Goal: Navigation & Orientation: Find specific page/section

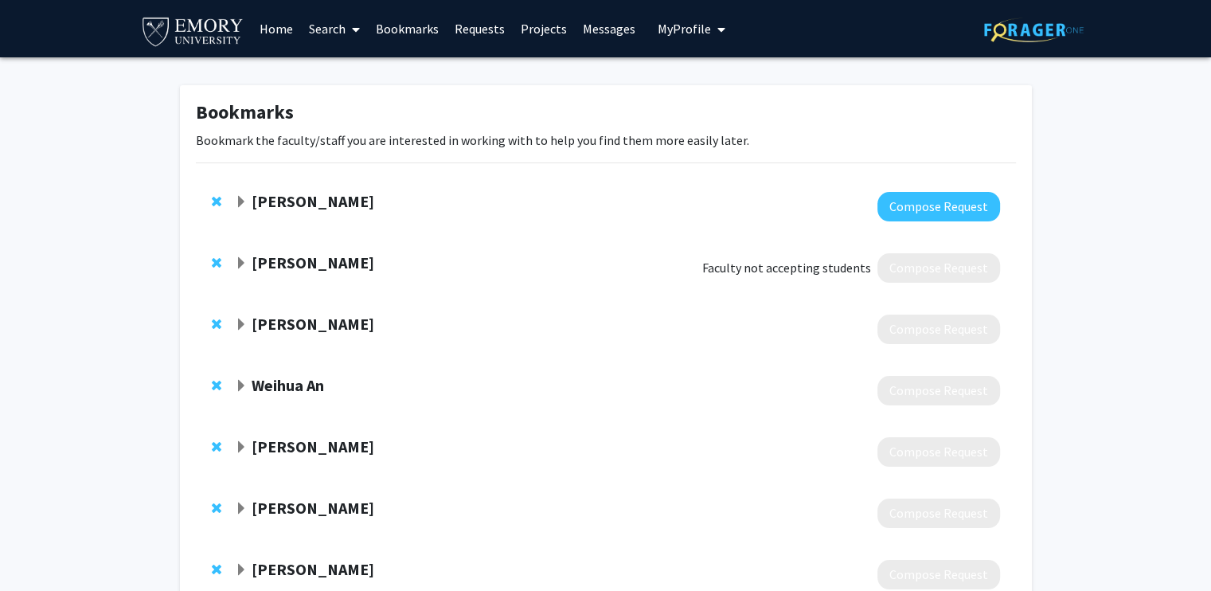
click at [236, 185] on div "[PERSON_NAME] Compose Request" at bounding box center [606, 206] width 820 height 61
click at [236, 197] on span "Expand Jo Guldi Bookmark" at bounding box center [241, 202] width 13 height 13
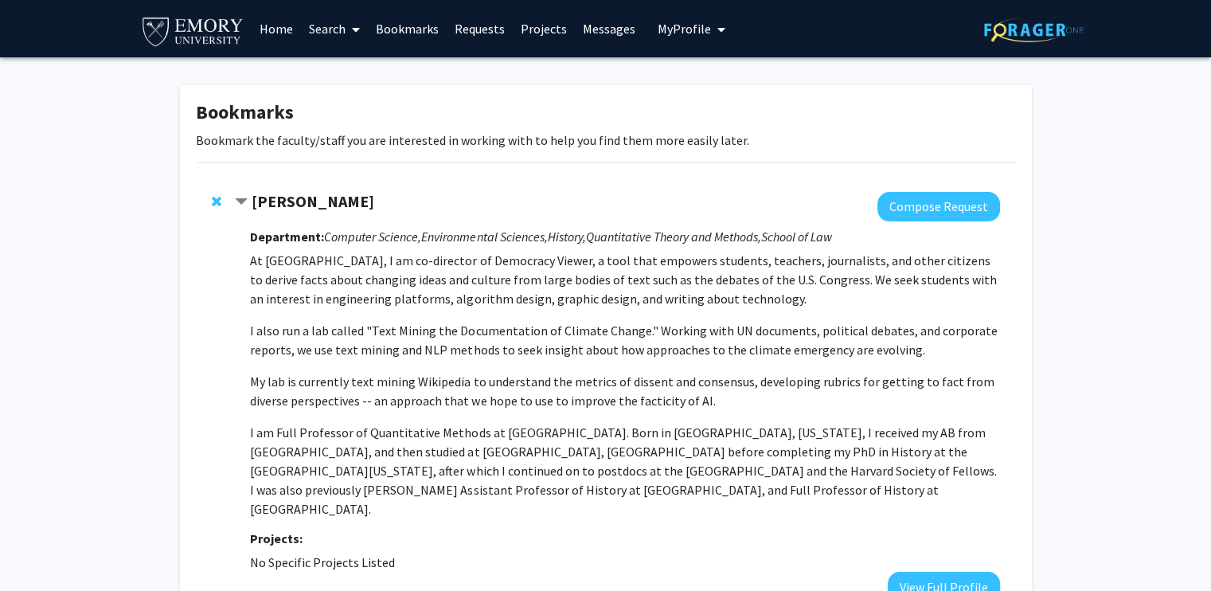
scroll to position [478, 0]
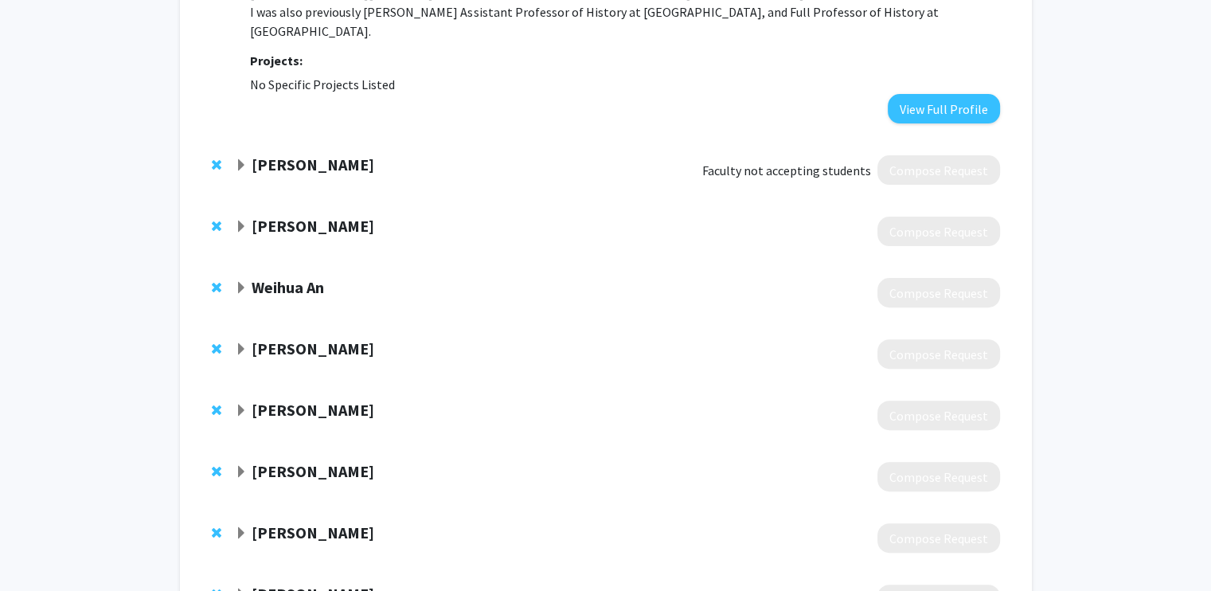
click at [249, 155] on div "[PERSON_NAME]" at bounding box center [407, 165] width 344 height 20
click at [244, 159] on span "Expand Hubert Tworzecki Bookmark" at bounding box center [241, 165] width 13 height 13
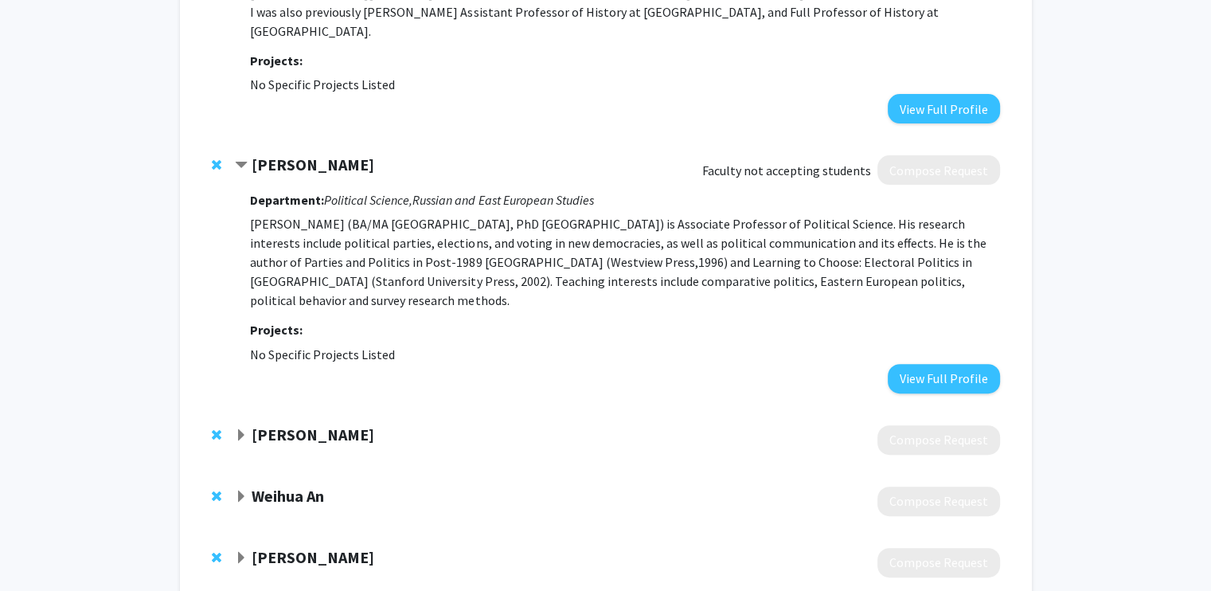
click at [240, 429] on span "Expand Martin Van der Linden Bookmark" at bounding box center [241, 435] width 13 height 13
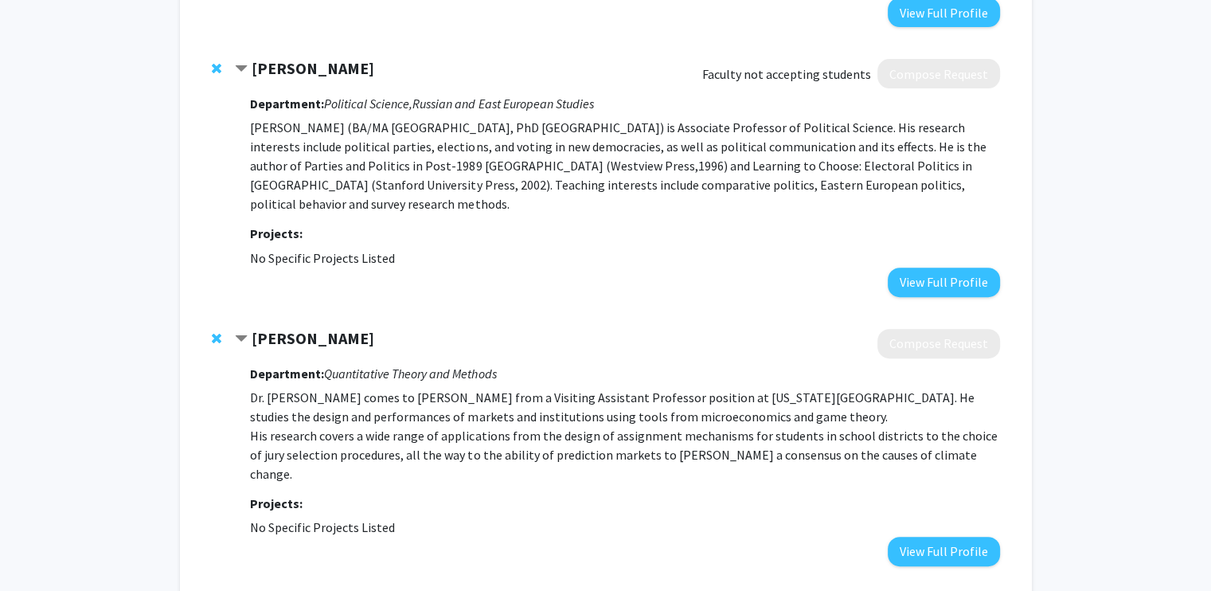
scroll to position [637, 0]
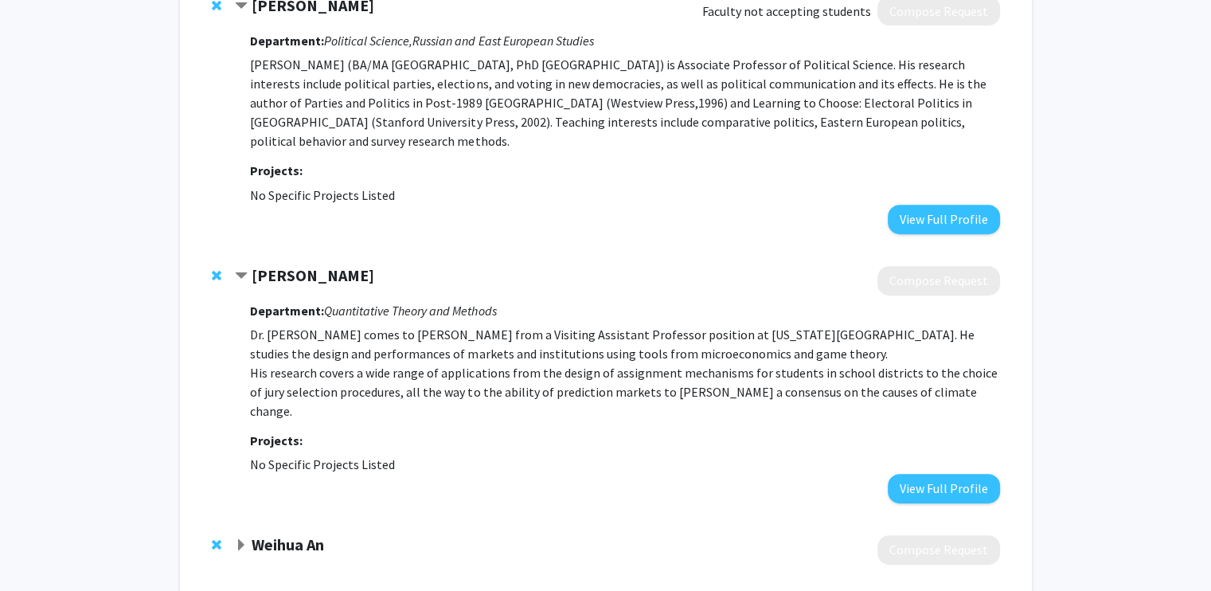
click at [236, 539] on span "Expand Weihua An Bookmark" at bounding box center [241, 545] width 13 height 13
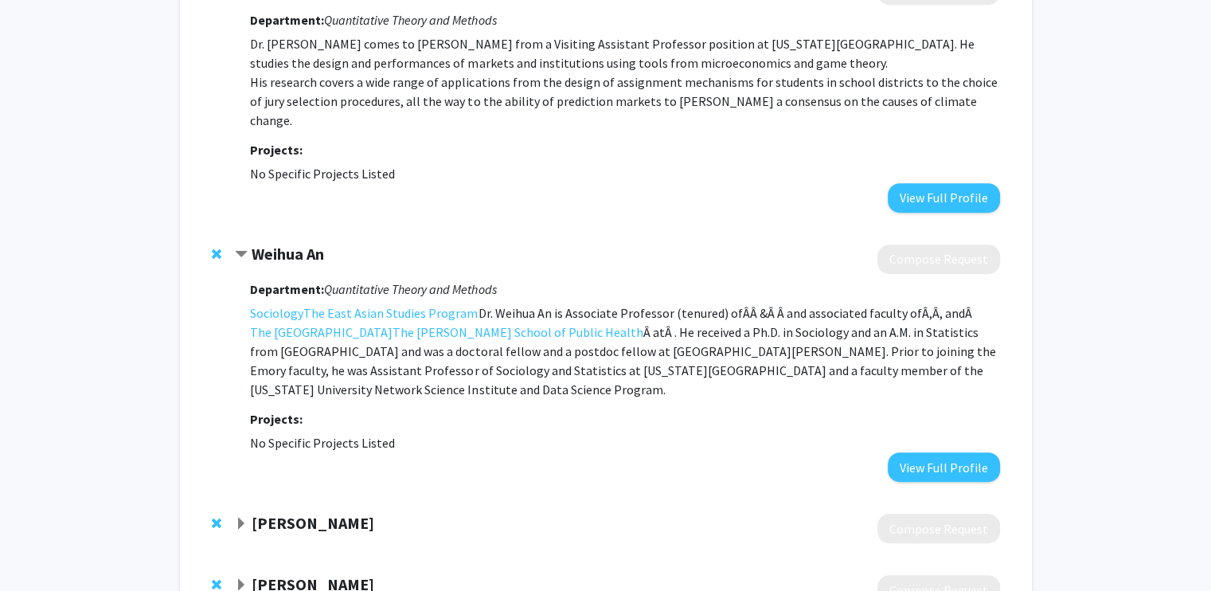
scroll to position [955, 0]
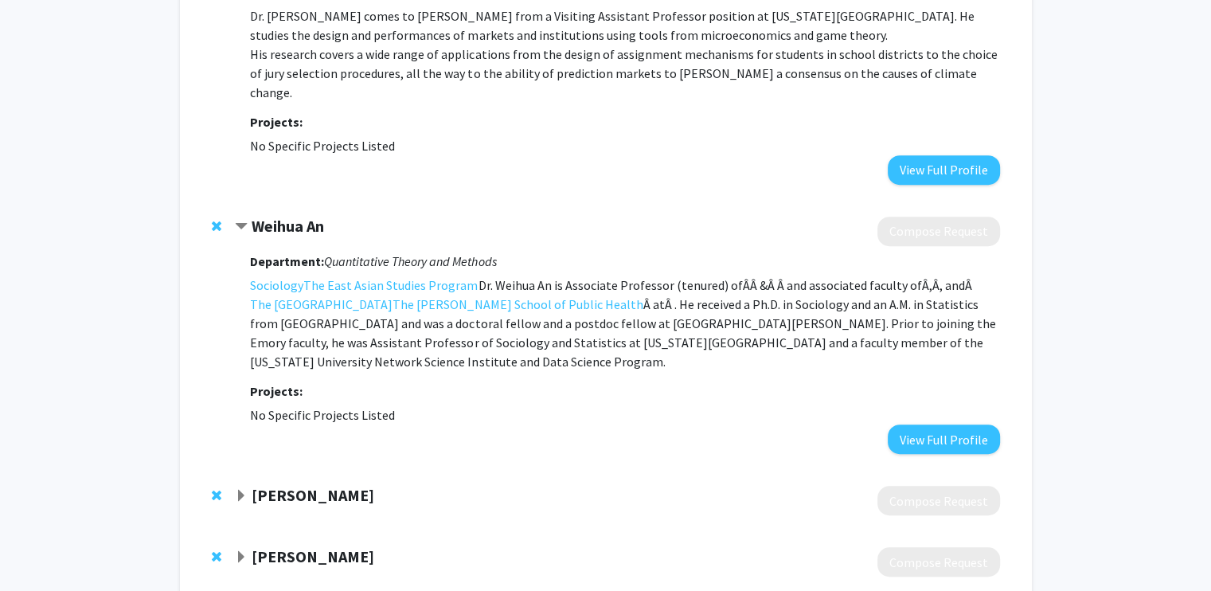
click at [241, 490] on span "Expand Gregory Sasso Bookmark" at bounding box center [241, 496] width 13 height 13
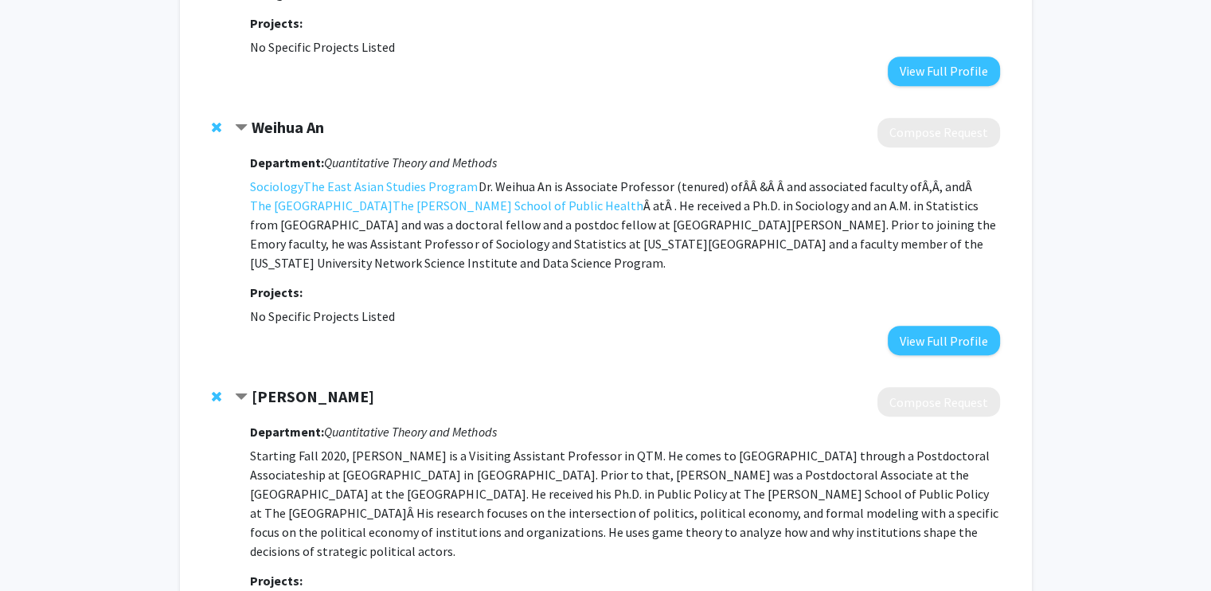
scroll to position [1274, 0]
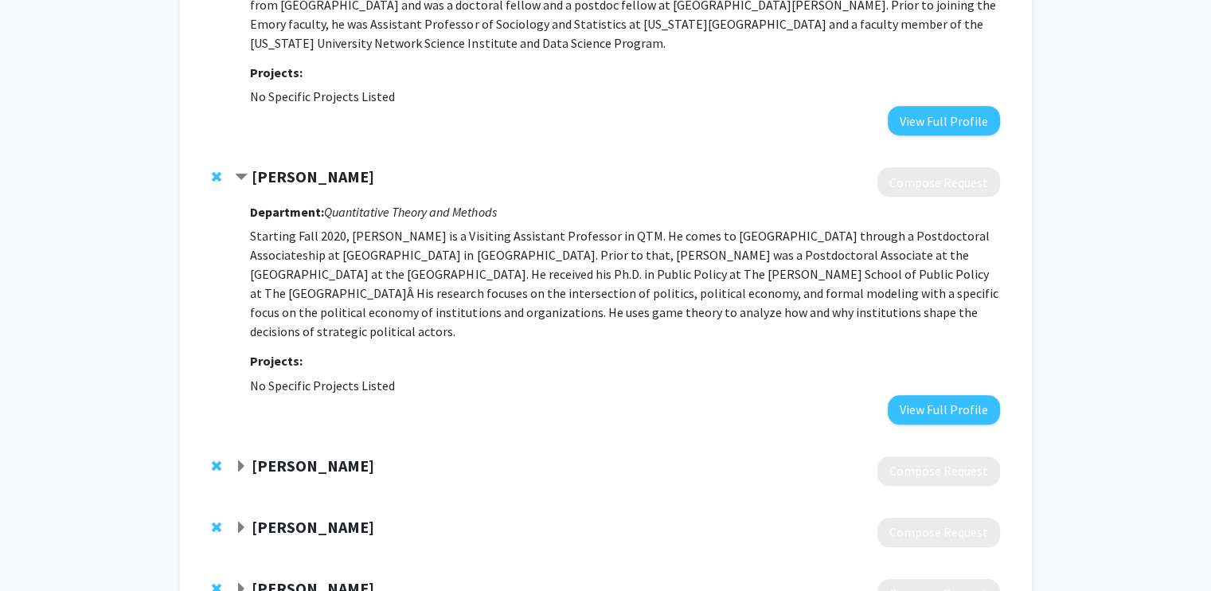
click at [237, 460] on span "Expand David Hirshberg Bookmark" at bounding box center [241, 466] width 13 height 13
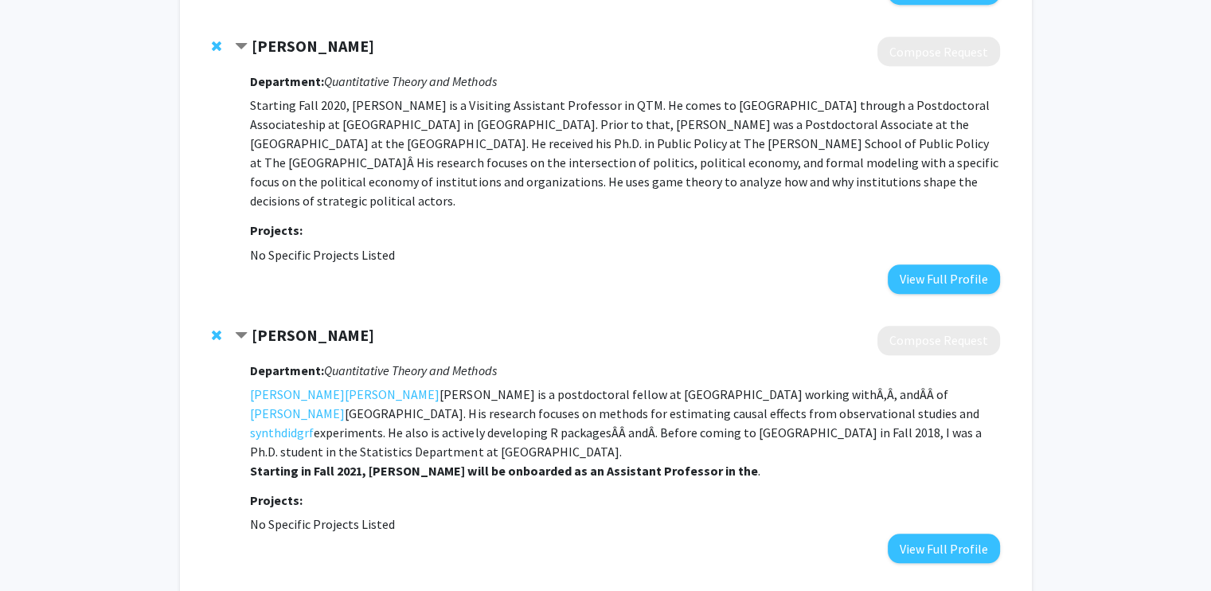
scroll to position [1592, 0]
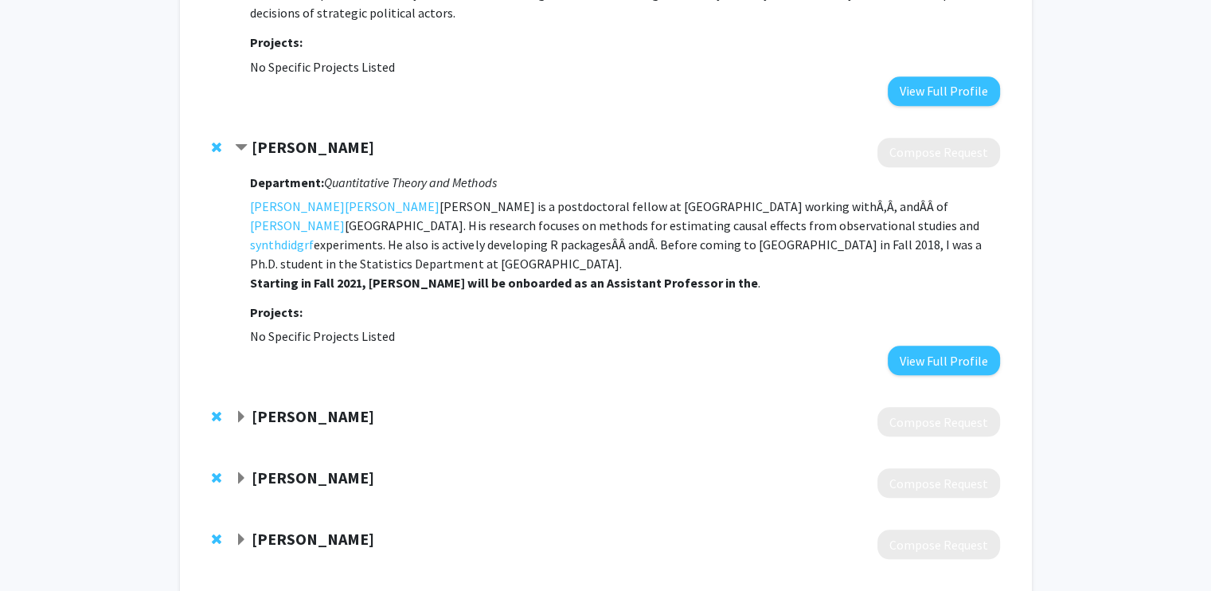
click at [241, 407] on div "[PERSON_NAME]" at bounding box center [407, 417] width 344 height 20
click at [240, 411] on span "Expand Pablo Palomino Bookmark" at bounding box center [241, 417] width 13 height 13
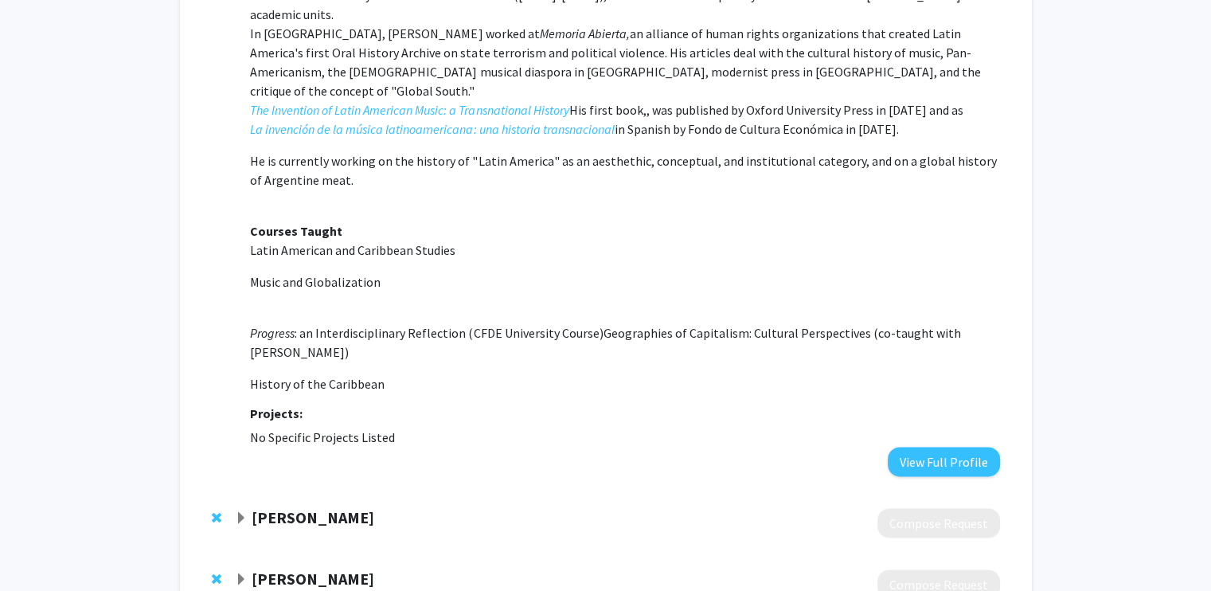
scroll to position [2308, 0]
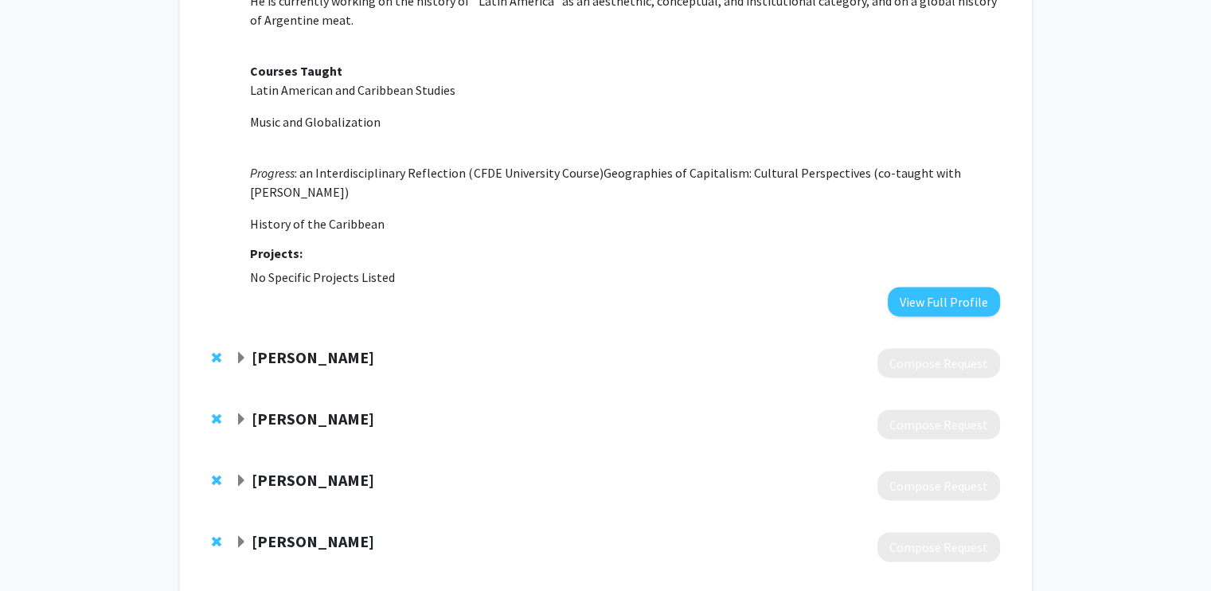
click at [248, 348] on div "[PERSON_NAME]" at bounding box center [407, 358] width 344 height 20
click at [244, 352] on span "Expand Pablo Montagnes Bookmark" at bounding box center [241, 358] width 13 height 13
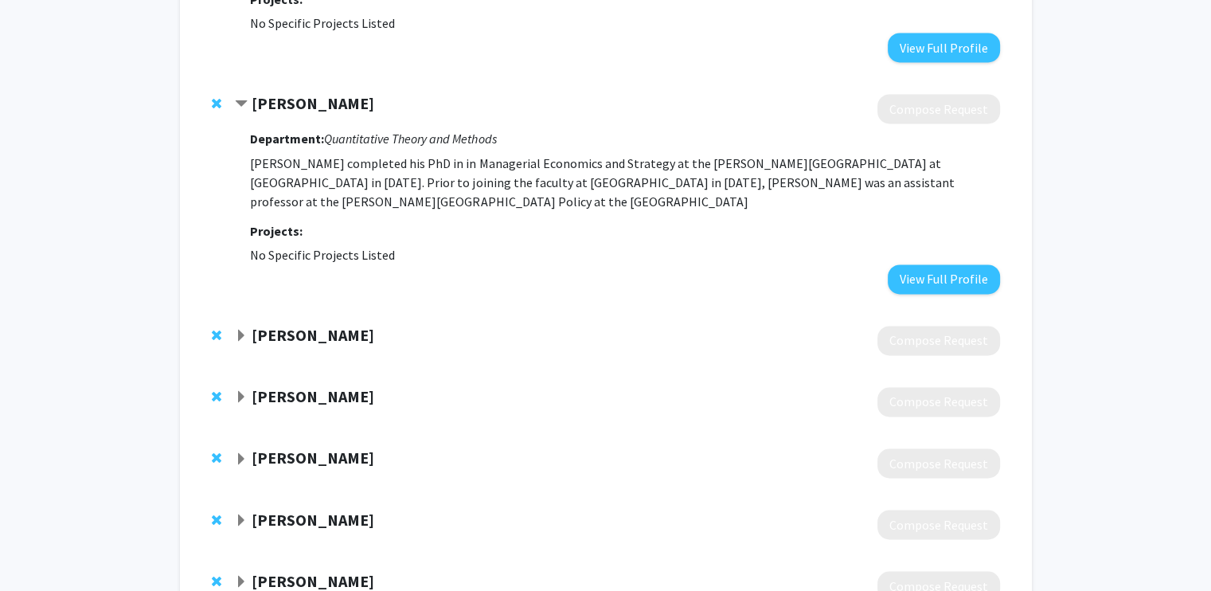
scroll to position [2468, 0]
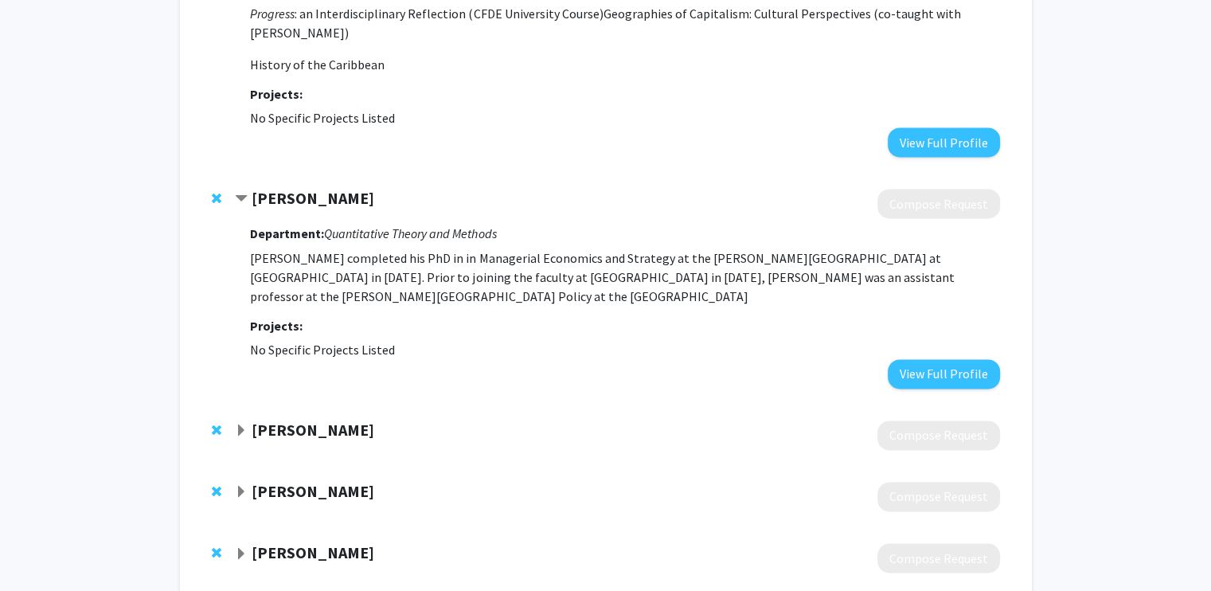
click at [239, 424] on span "Expand Kevin McAlister Bookmark" at bounding box center [241, 430] width 13 height 13
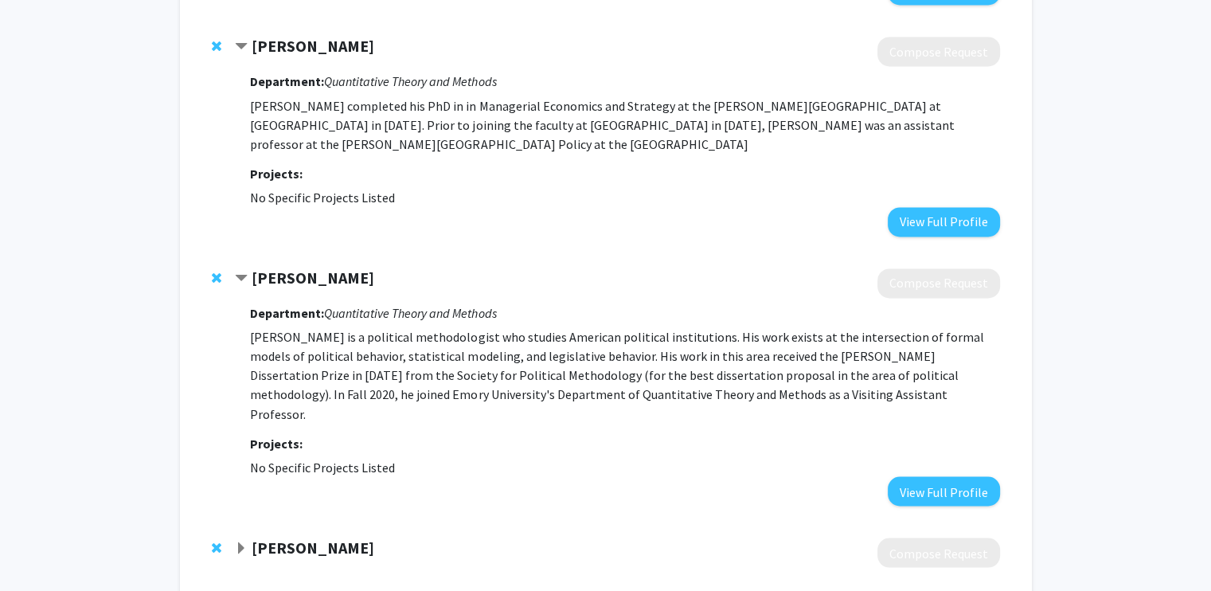
scroll to position [2706, 0]
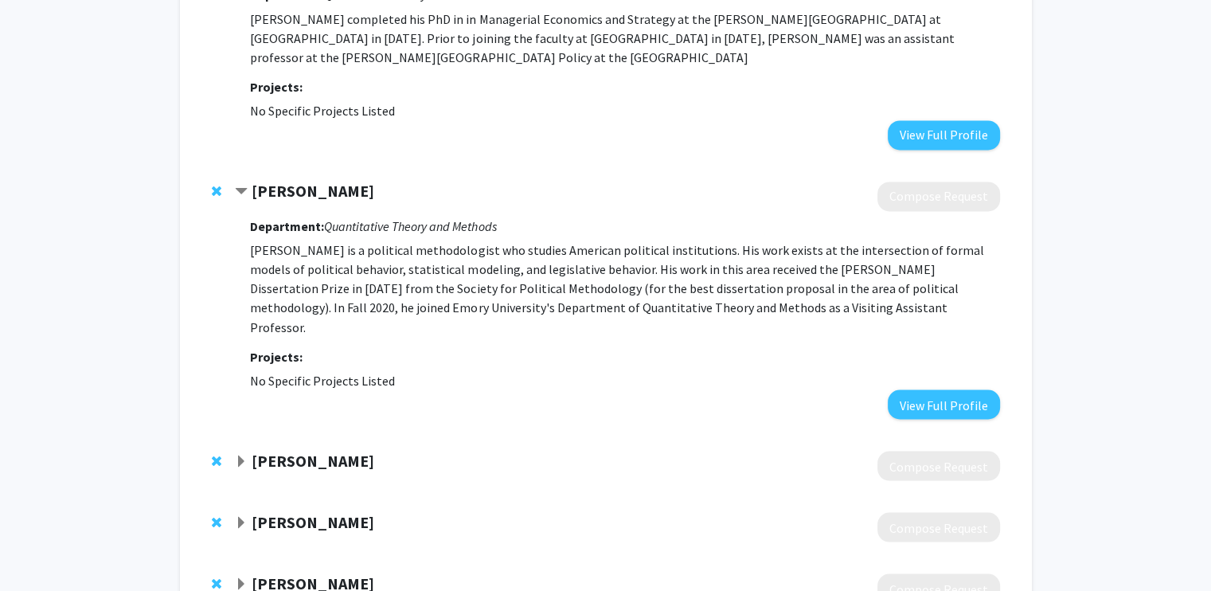
click at [245, 455] on span "Expand Pablo Montagnes Bookmark" at bounding box center [241, 461] width 13 height 13
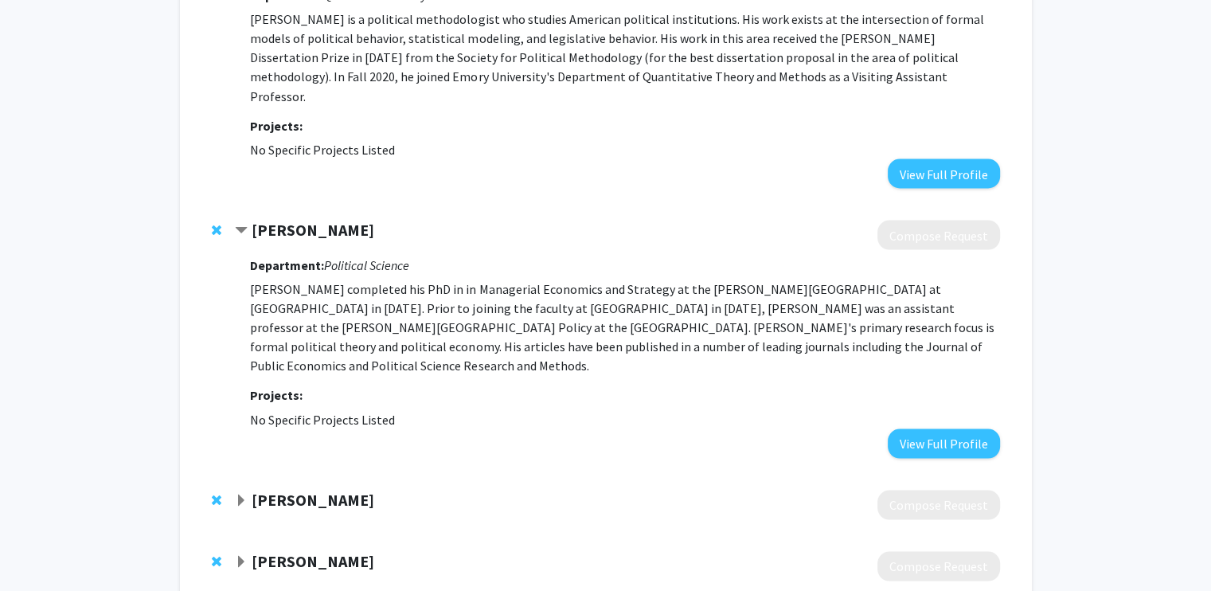
scroll to position [2945, 0]
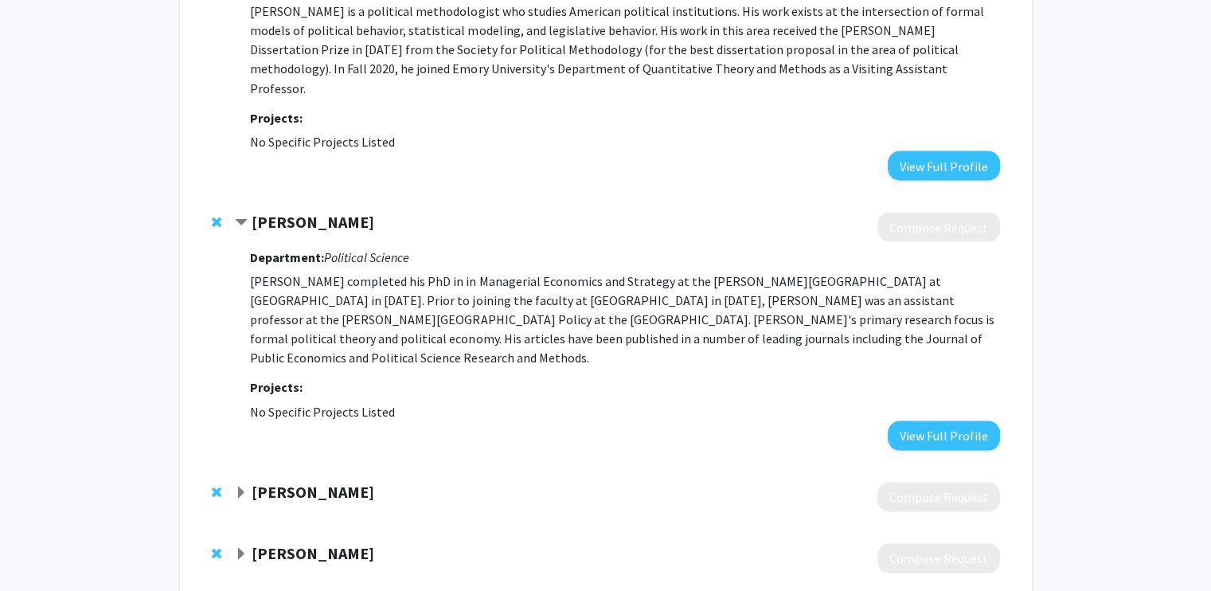
click at [240, 486] on span "Expand Umberto Mignozzetti Bookmark" at bounding box center [241, 492] width 13 height 13
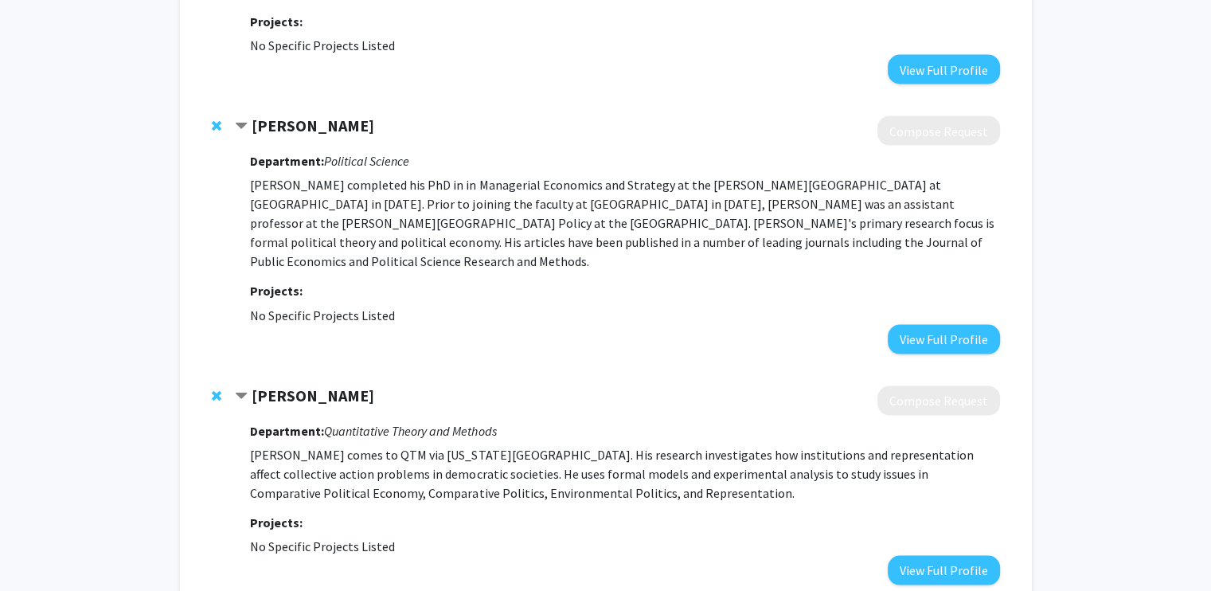
scroll to position [3264, 0]
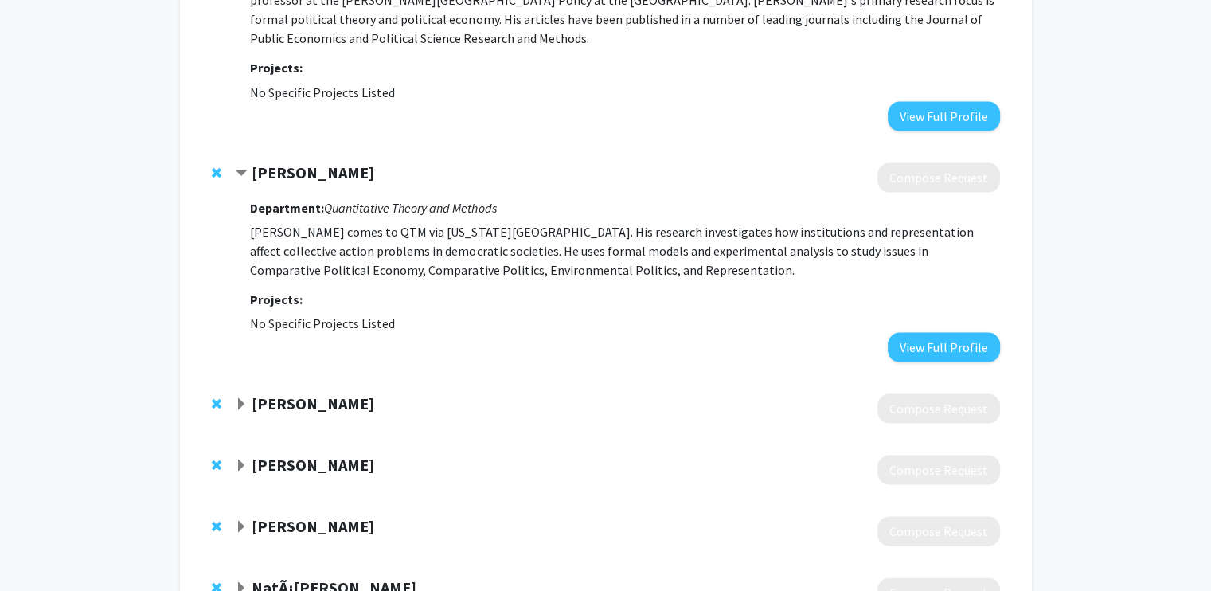
click at [241, 398] on span "Expand Emily Gade Bookmark" at bounding box center [241, 404] width 13 height 13
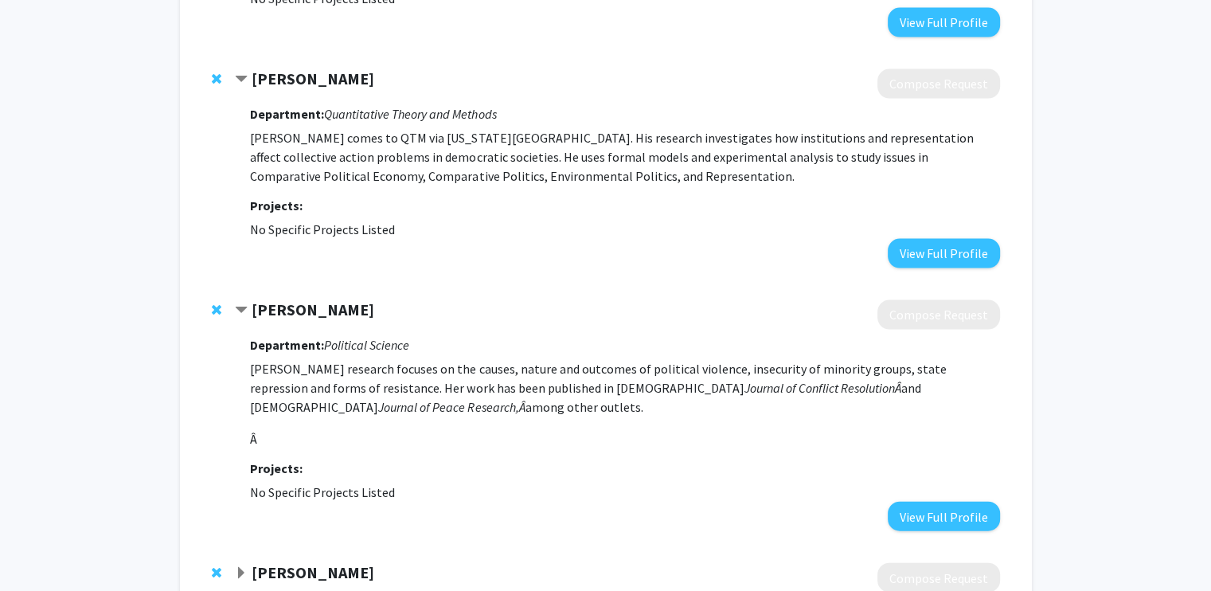
scroll to position [3423, 0]
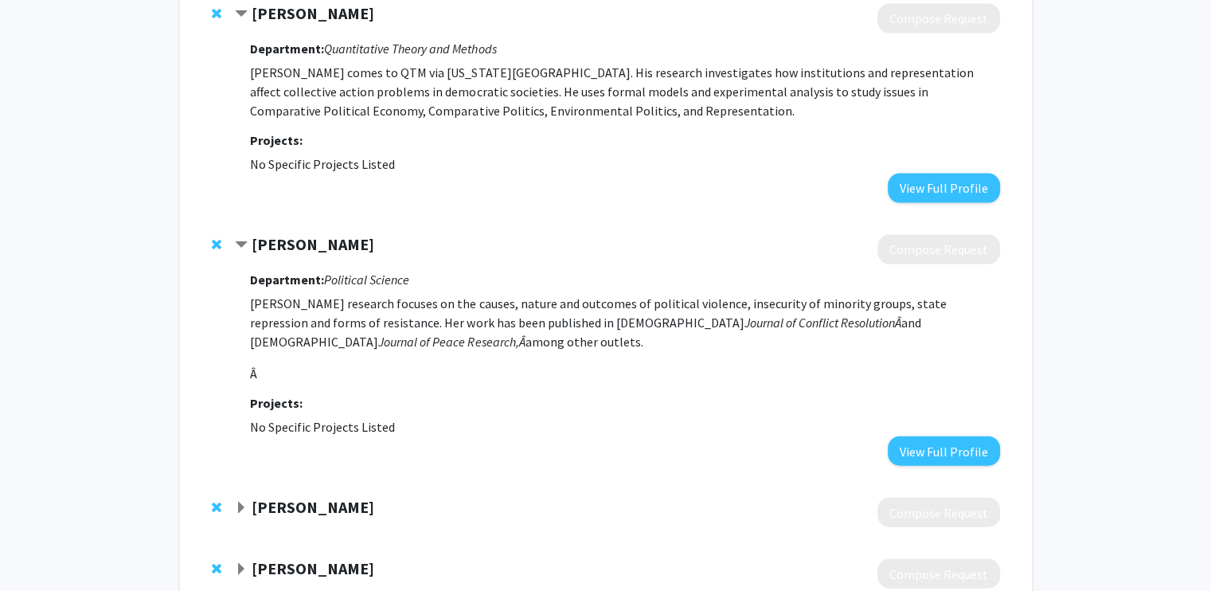
click at [243, 501] on span "Expand Chris Suh Bookmark" at bounding box center [241, 507] width 13 height 13
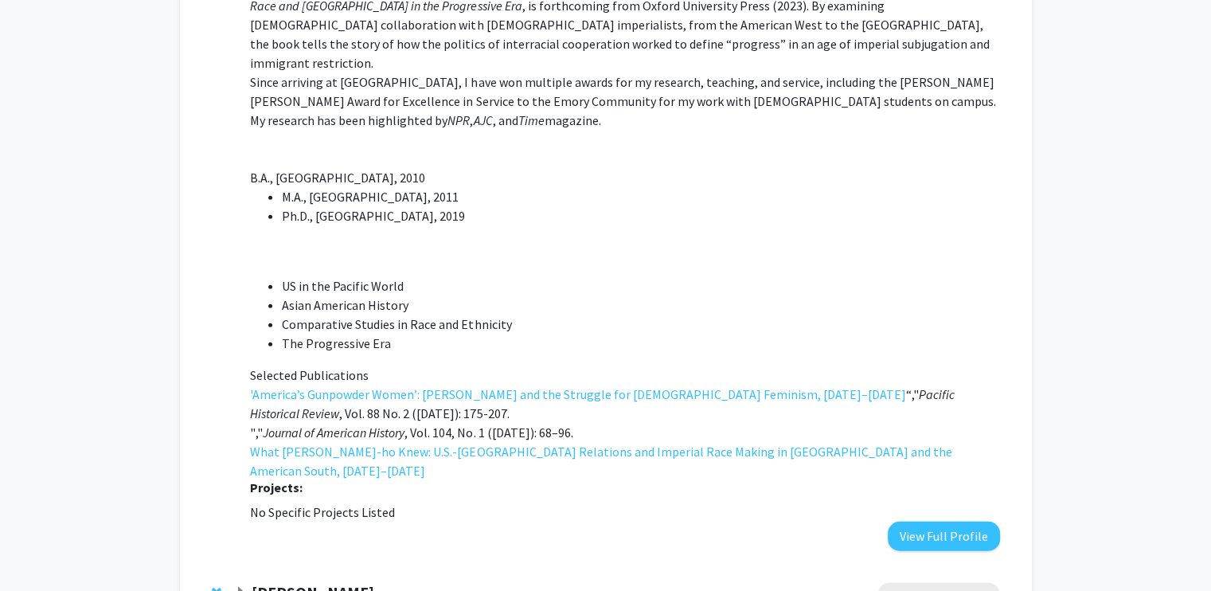
scroll to position [4139, 0]
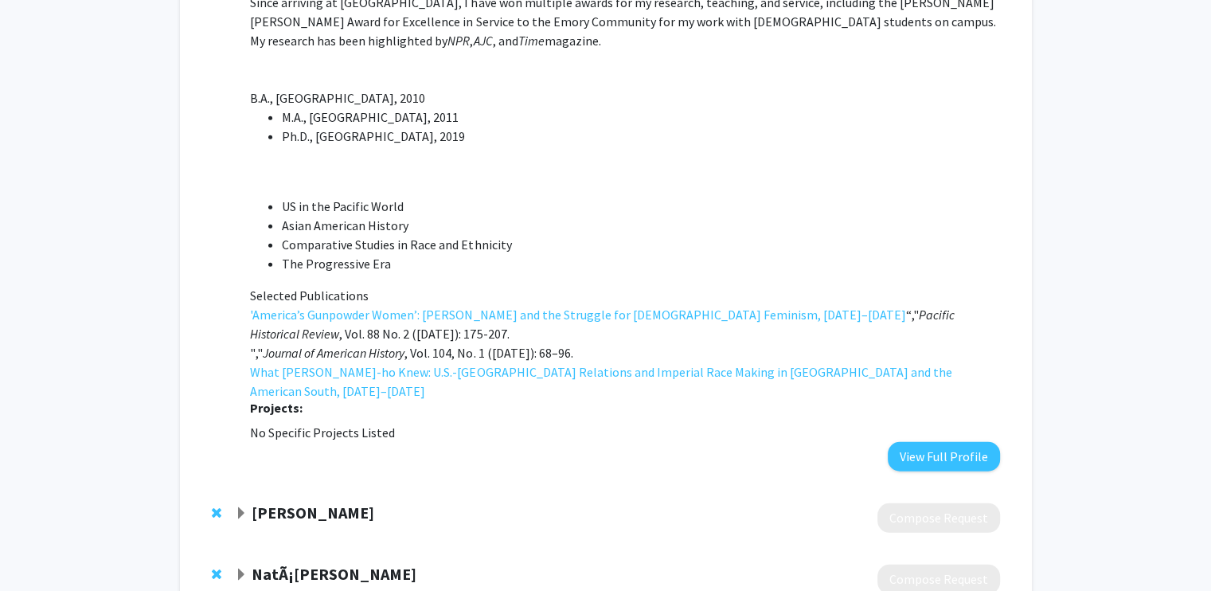
click at [242, 507] on span "Expand Michael Rich Bookmark" at bounding box center [241, 513] width 13 height 13
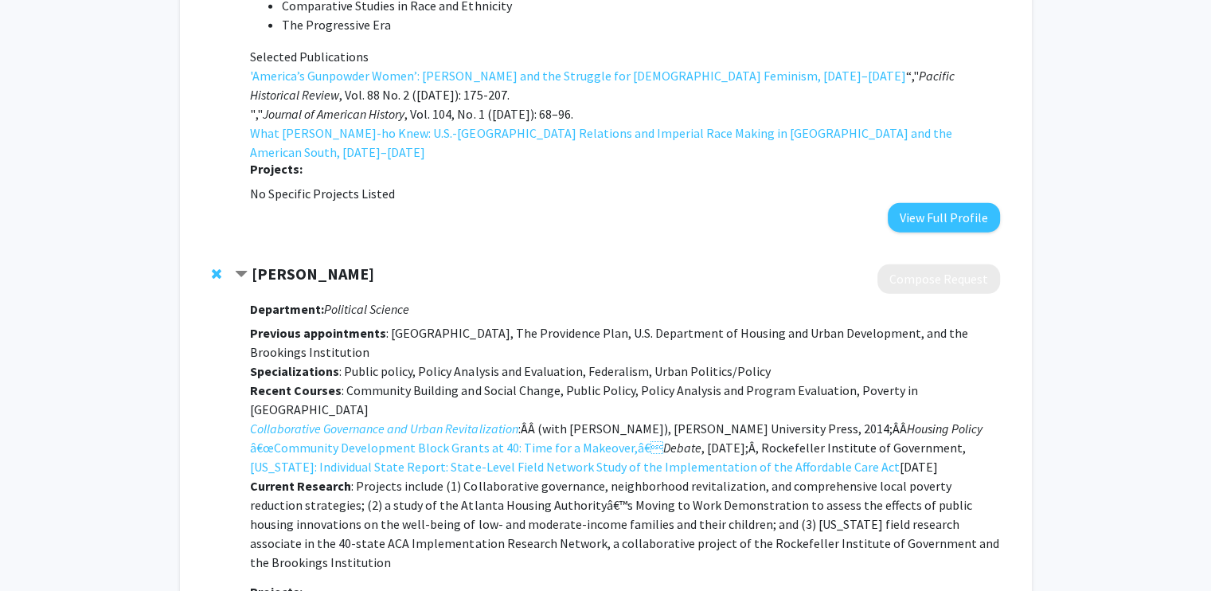
scroll to position [4537, 0]
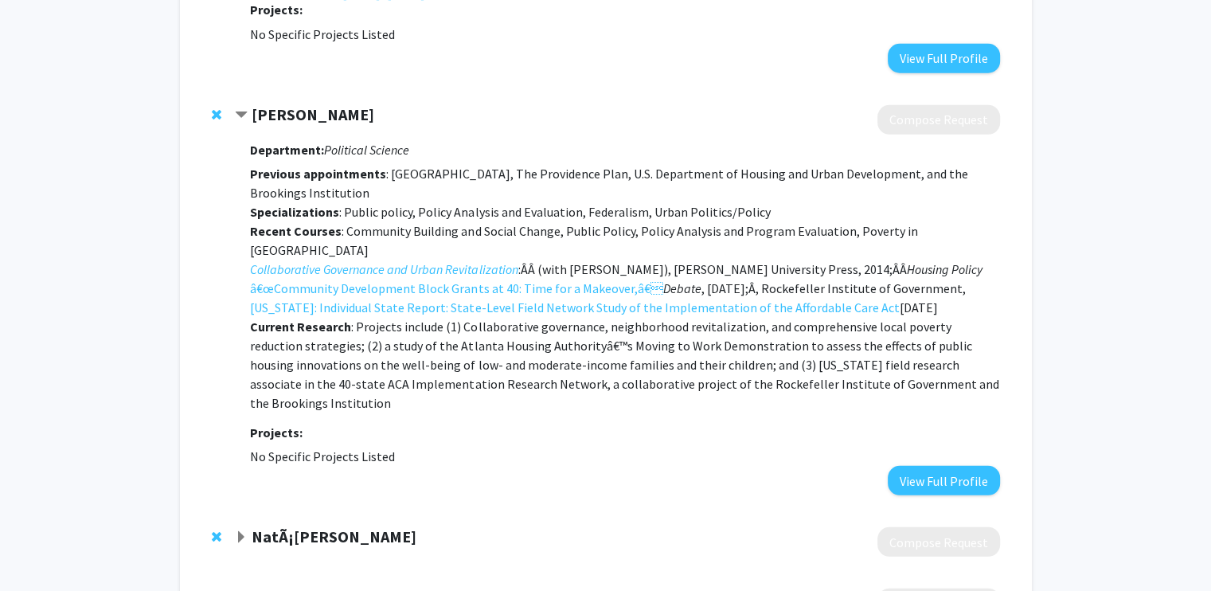
click at [235, 527] on div "NatÃ¡[PERSON_NAME]" at bounding box center [407, 537] width 344 height 20
click at [239, 531] on span "Expand NatÃ¡lia Bueno Bookmark" at bounding box center [241, 537] width 13 height 13
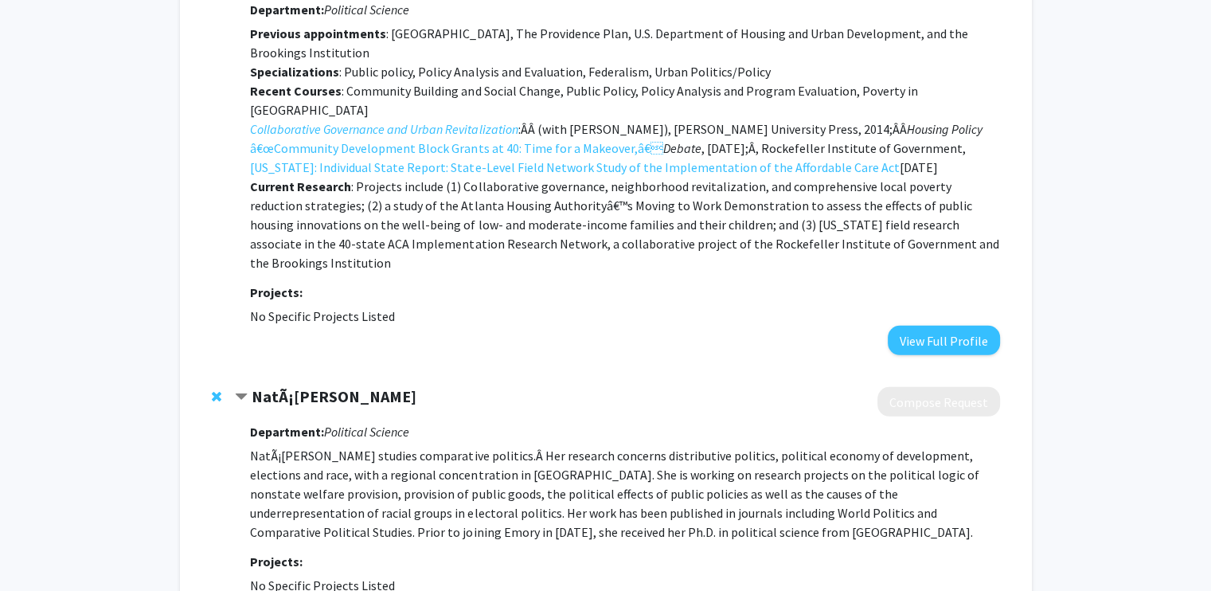
scroll to position [4855, 0]
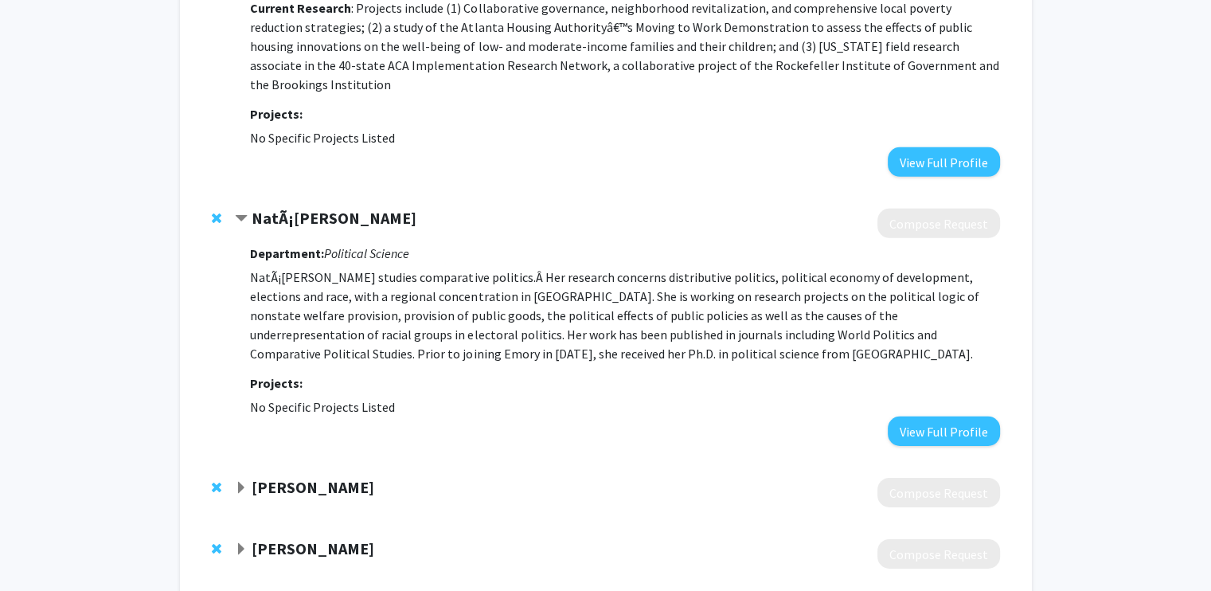
click at [242, 482] on span "Expand John W. Patty Bookmark" at bounding box center [241, 488] width 13 height 13
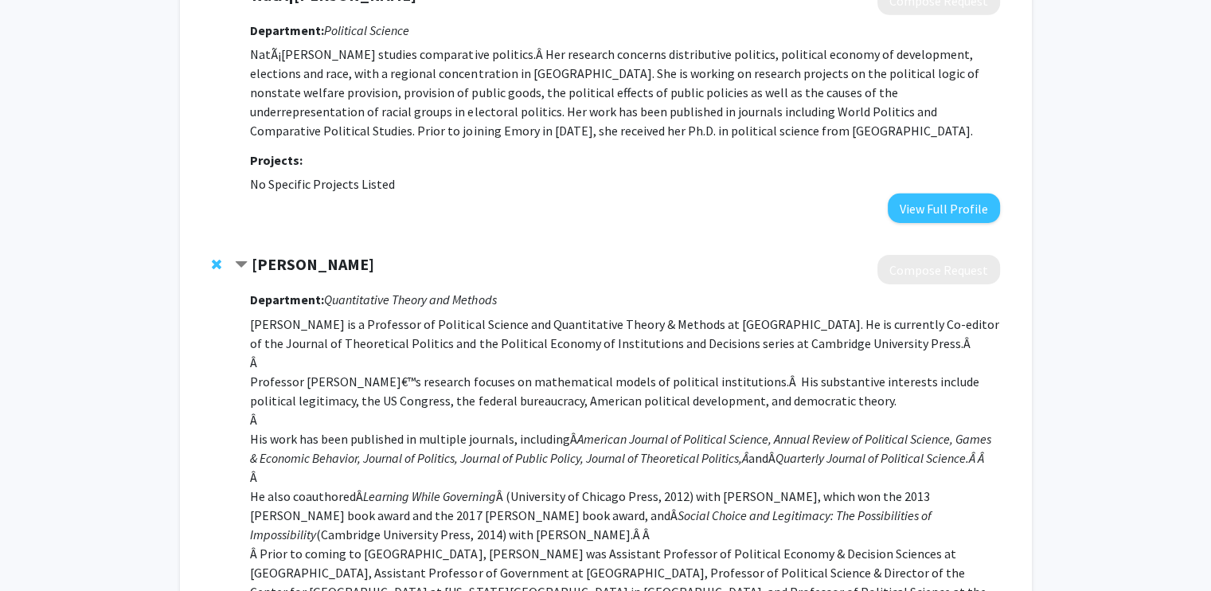
scroll to position [5253, 0]
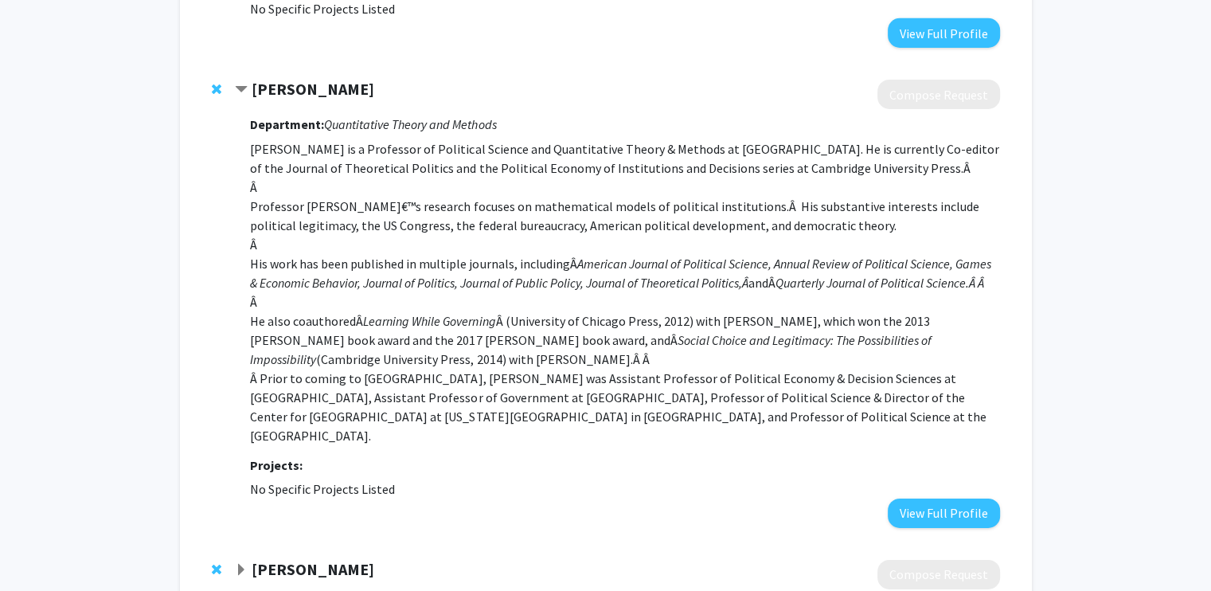
click at [245, 564] on span "Expand Elizabeth Penn Bookmark" at bounding box center [241, 570] width 13 height 13
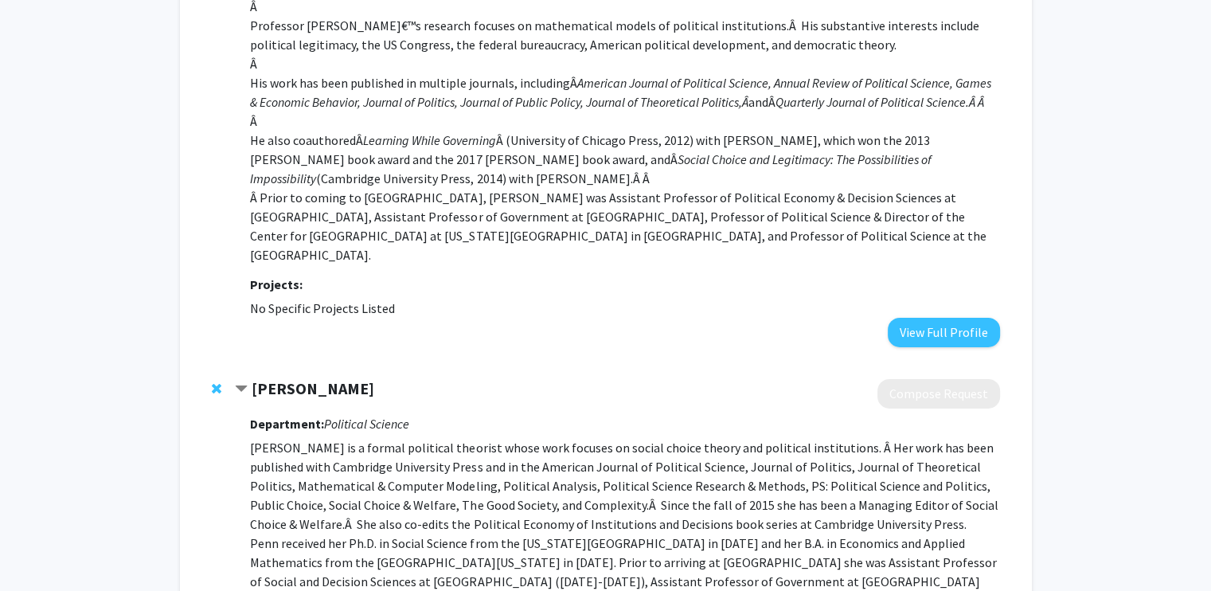
scroll to position [5651, 0]
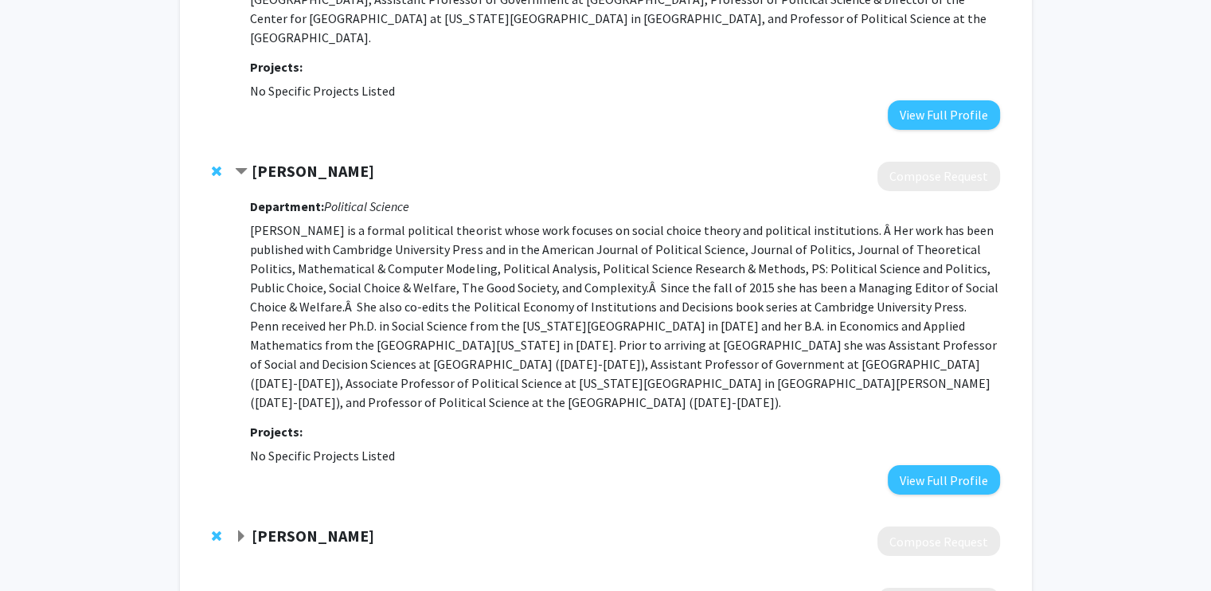
click at [242, 530] on span "Expand Eric Reinhardt Bookmark" at bounding box center [241, 536] width 13 height 13
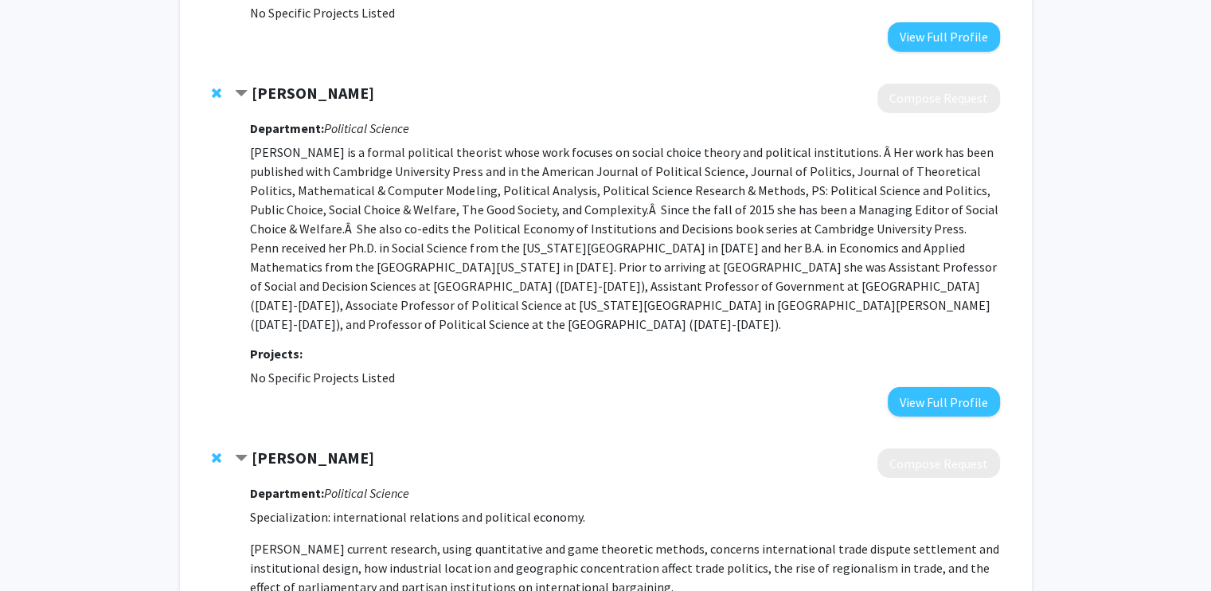
scroll to position [6049, 0]
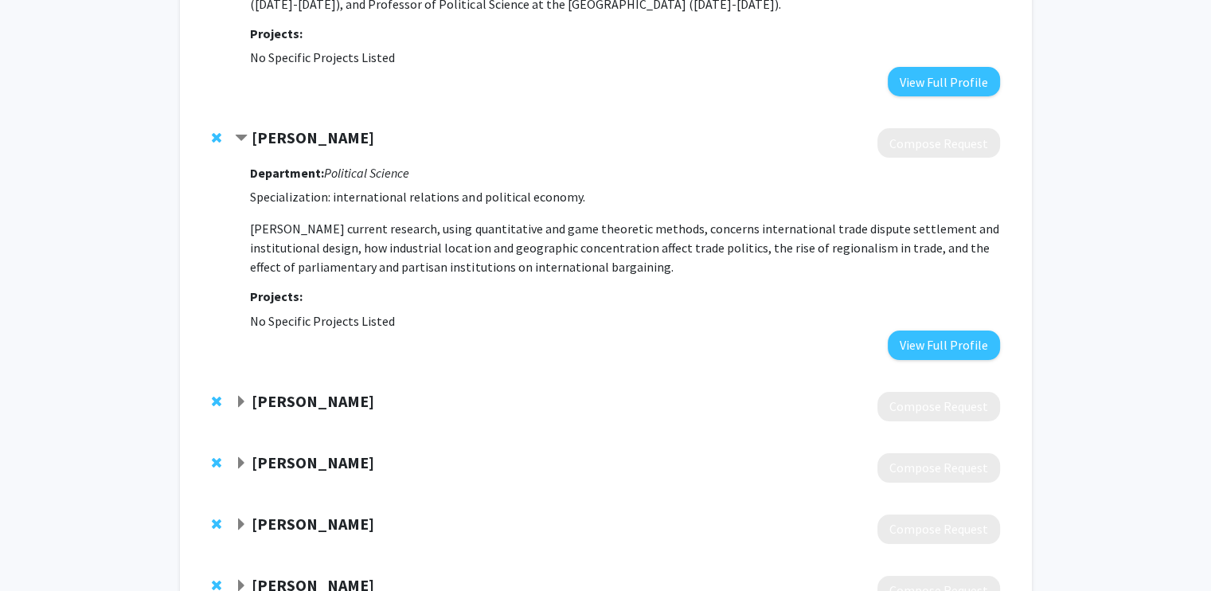
click at [247, 396] on span "Expand Miguel Rueda Bookmark" at bounding box center [241, 402] width 13 height 13
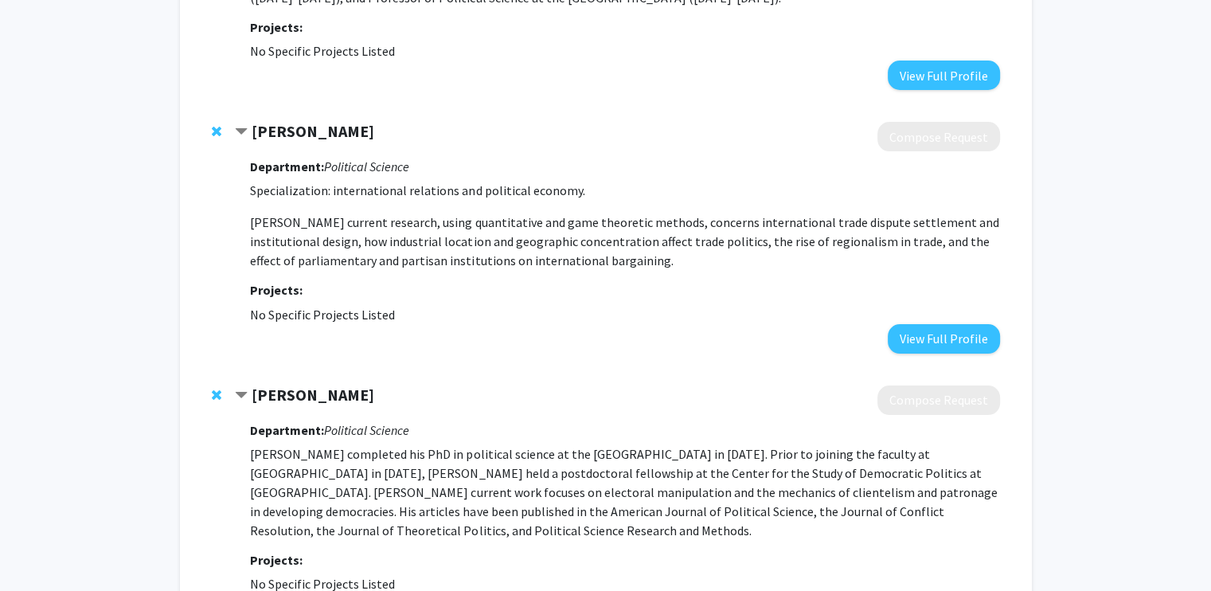
scroll to position [6447, 0]
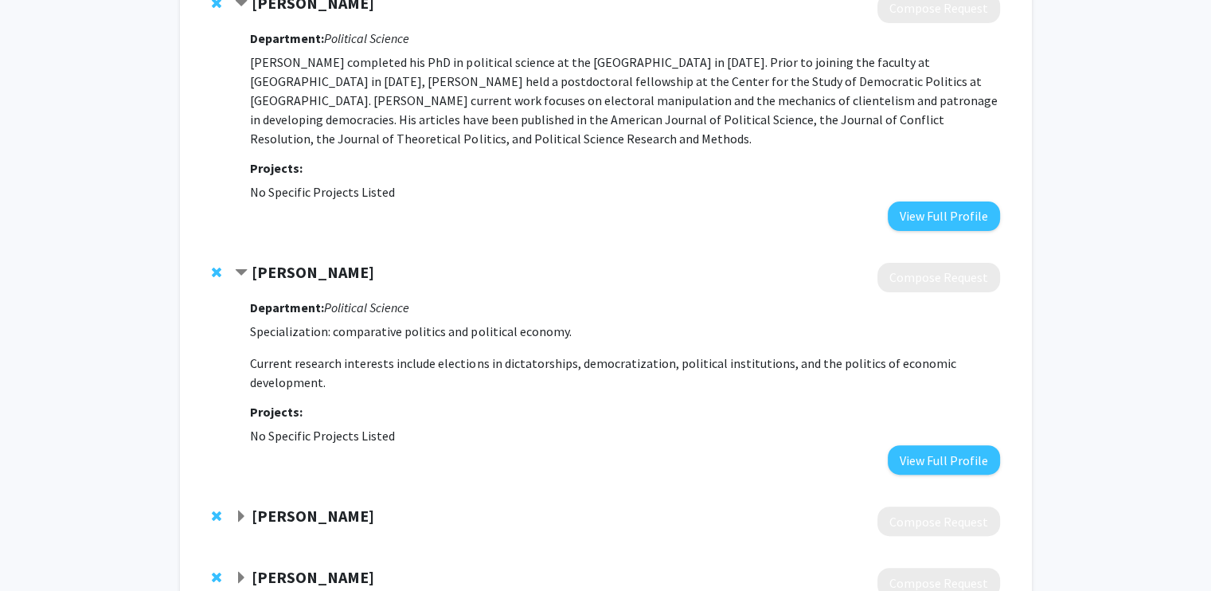
click at [246, 510] on span "Expand Jeffrey Staton Bookmark" at bounding box center [241, 516] width 13 height 13
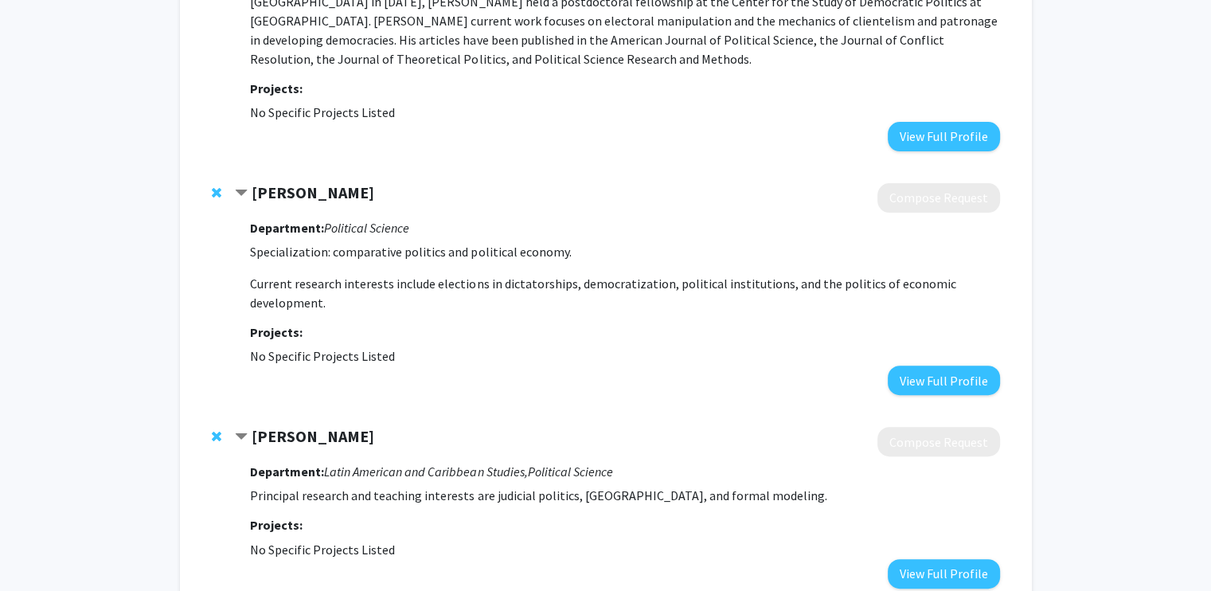
scroll to position [6607, 0]
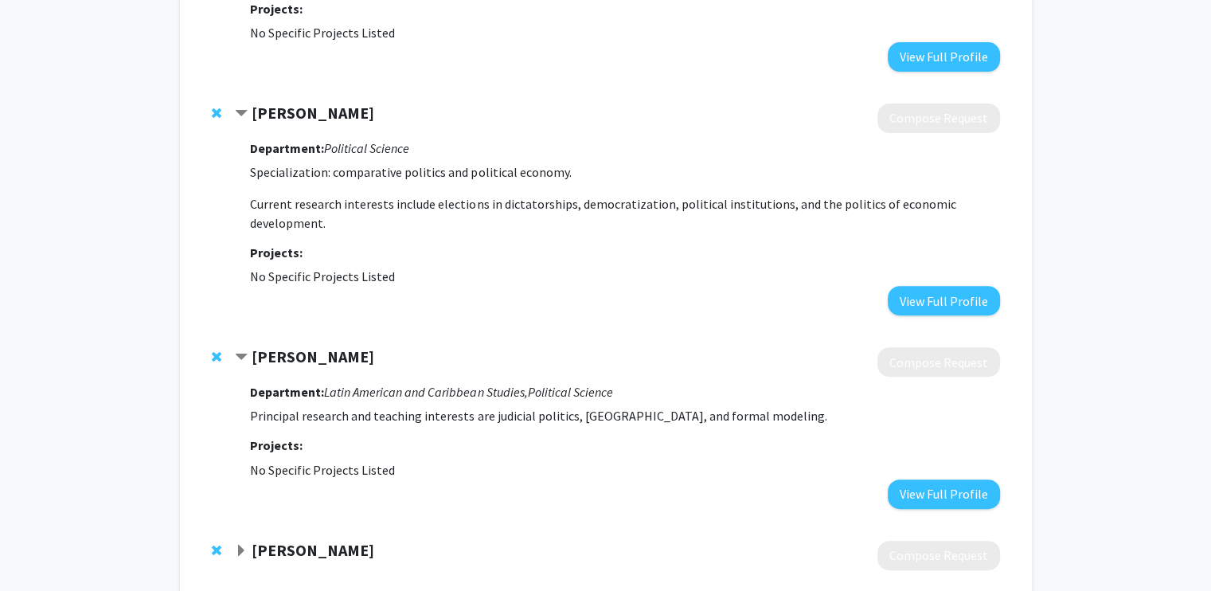
click at [247, 544] on span "Expand Danielle Jung Bookmark" at bounding box center [241, 550] width 13 height 13
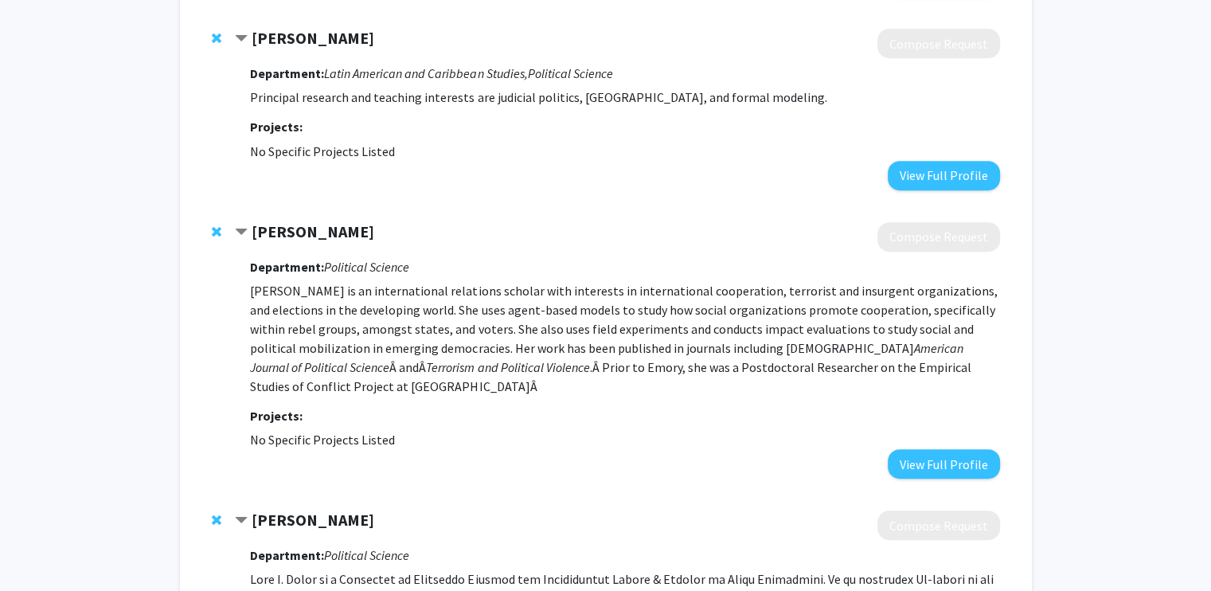
scroll to position [7415, 0]
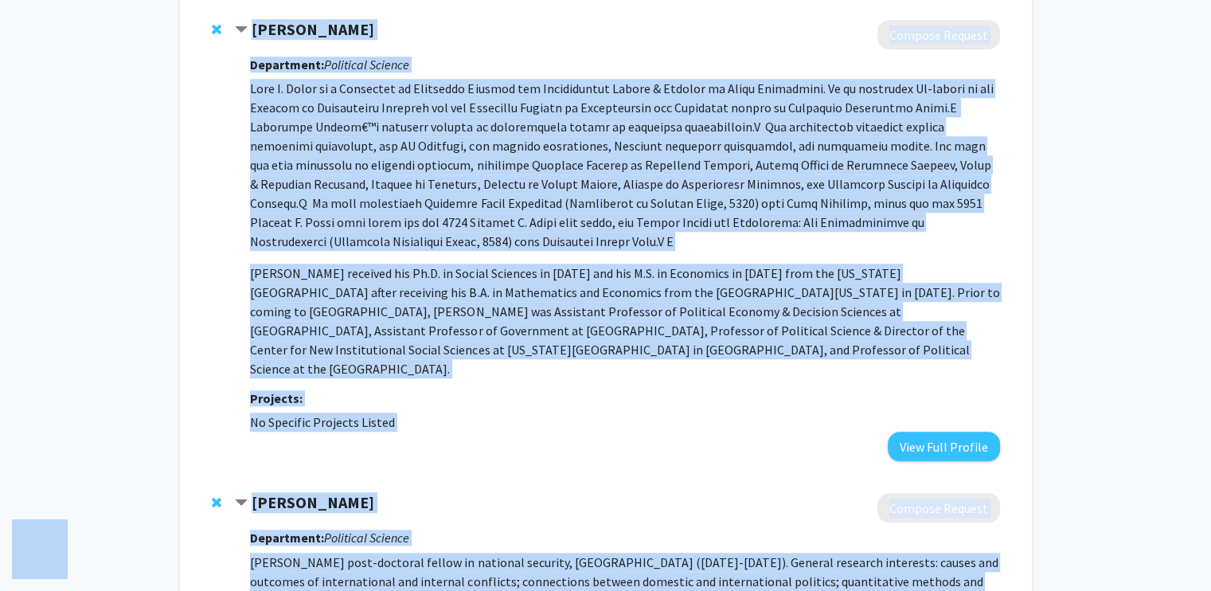
copy body "Lore ipsumdolor Sita Consec Adipiscin Elitsedd Eiusmodt Incididu Ut Laboree Dol…"
